Goal: Task Accomplishment & Management: Use online tool/utility

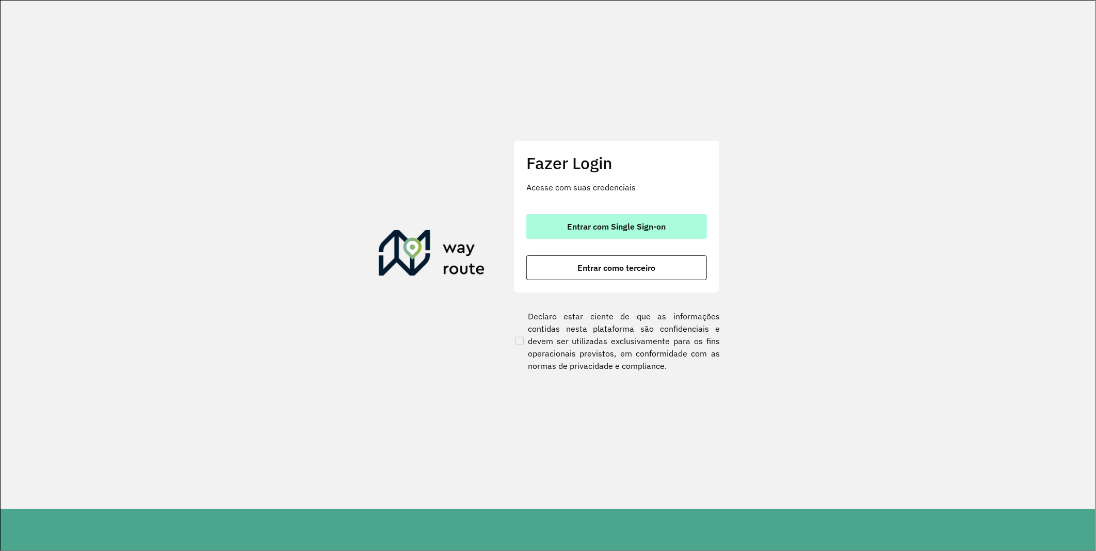
click at [591, 231] on span "Entrar com Single Sign-on" at bounding box center [616, 226] width 99 height 8
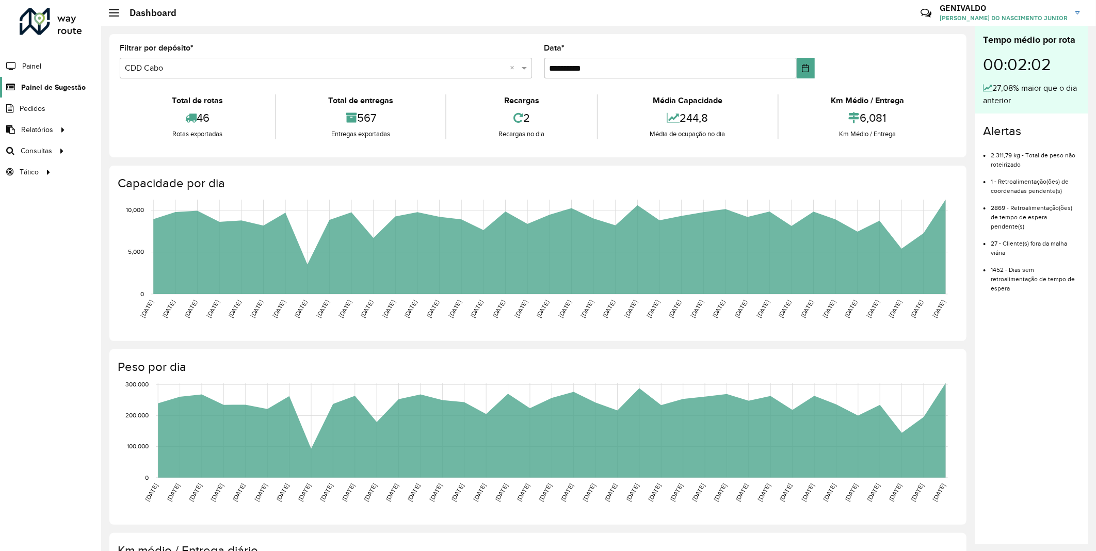
click at [55, 88] on span "Painel de Sugestão" at bounding box center [53, 87] width 64 height 11
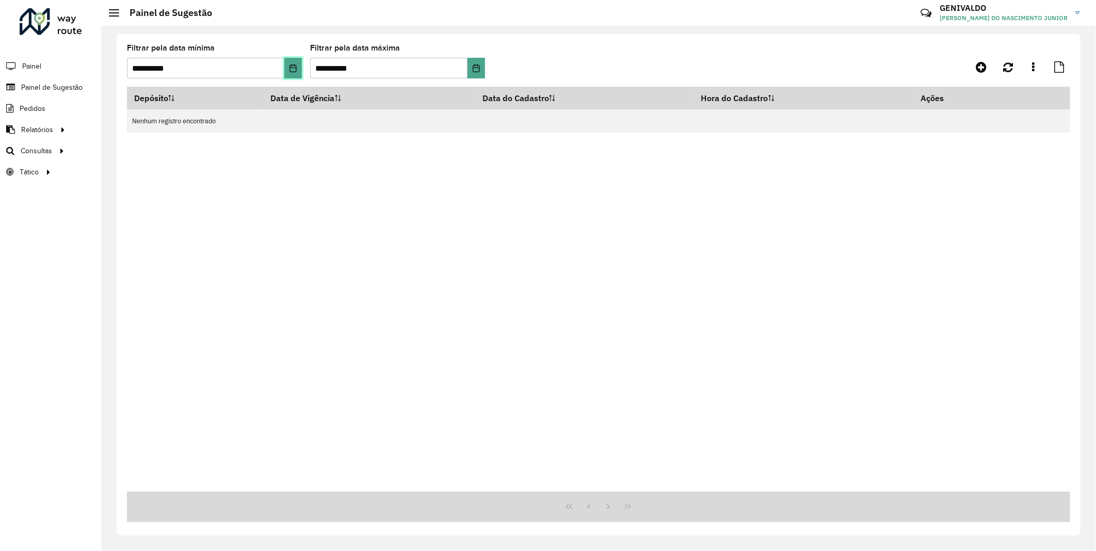
click at [290, 71] on icon "Choose Date" at bounding box center [292, 68] width 7 height 8
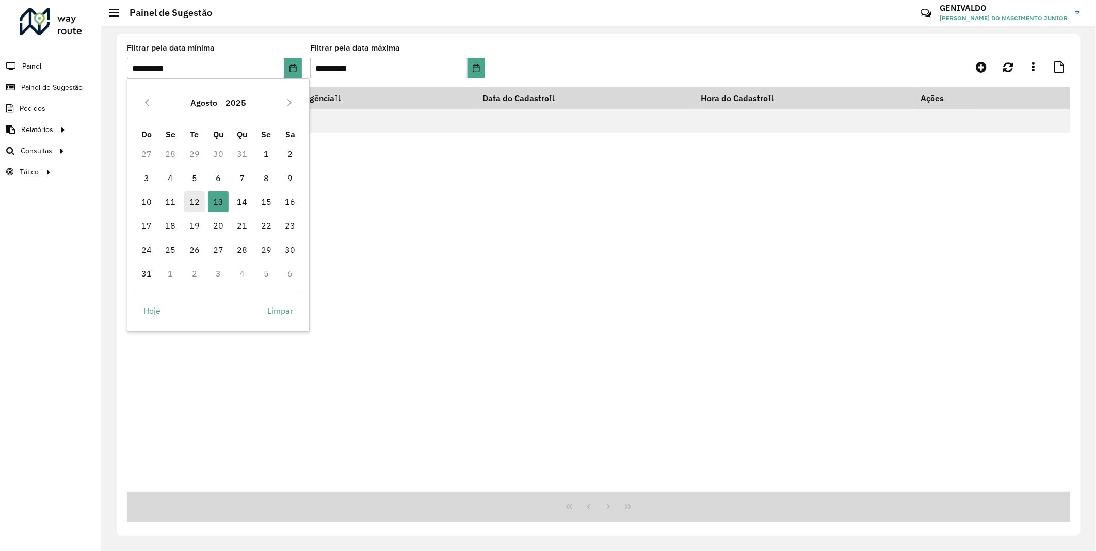
click at [197, 198] on span "12" at bounding box center [194, 201] width 21 height 21
type input "**********"
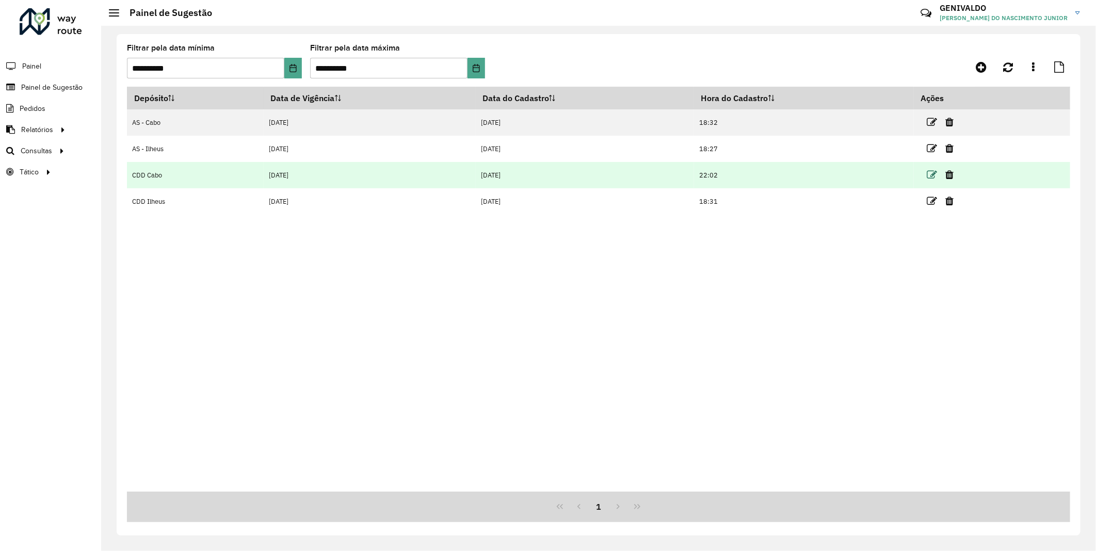
click at [935, 176] on icon at bounding box center [932, 175] width 10 height 10
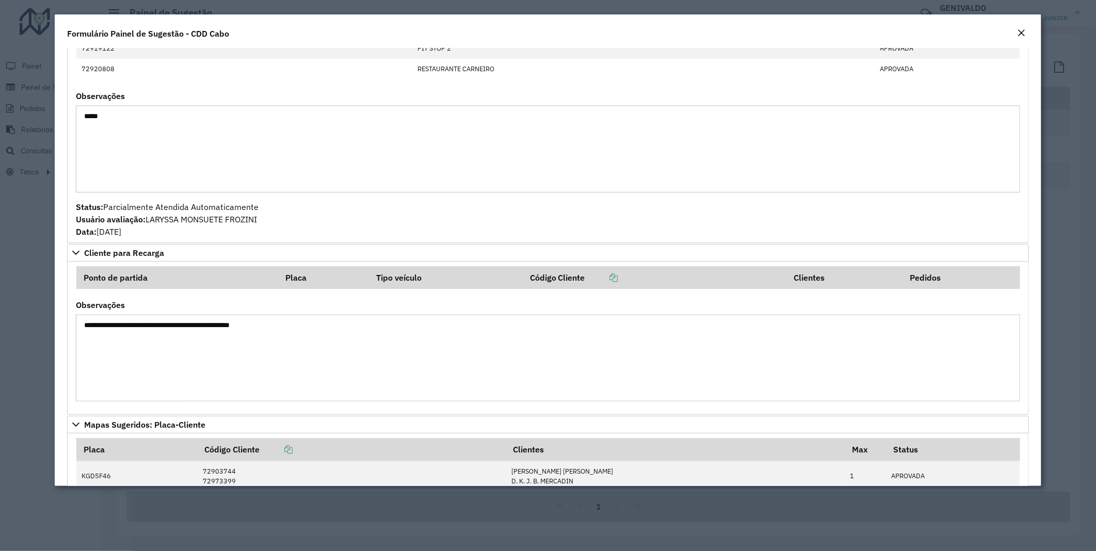
scroll to position [573, 0]
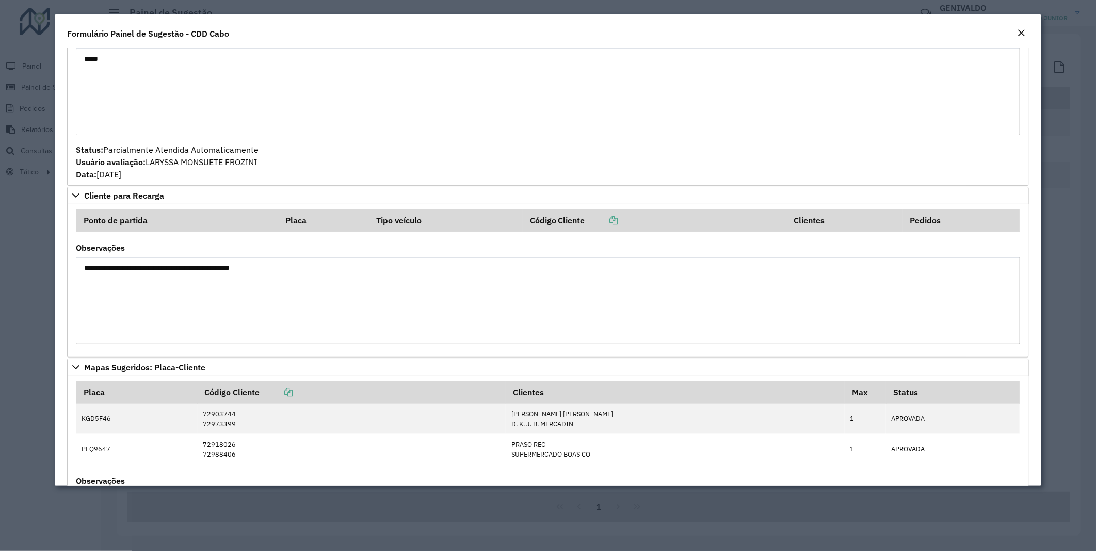
click at [1024, 35] on em "Close" at bounding box center [1021, 33] width 8 height 8
